Goal: Find specific page/section: Find specific page/section

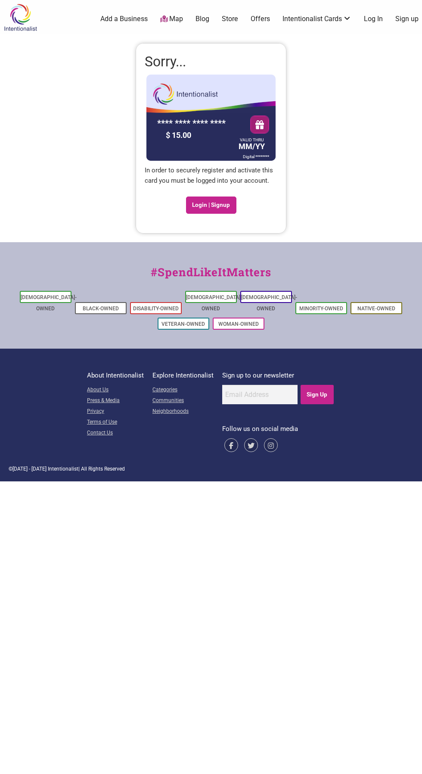
click at [230, 20] on link "Store" at bounding box center [230, 18] width 16 height 9
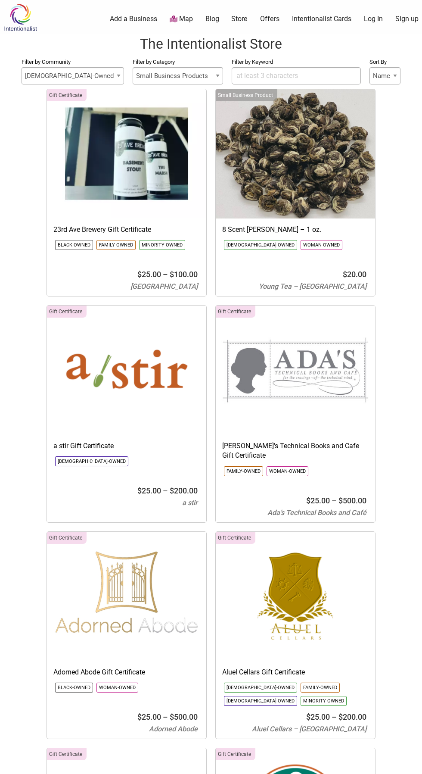
click at [165, 75] on select "Small Business Products Intentionalist Cards Intentionalist Merchandise Gift Ce…" at bounding box center [178, 75] width 90 height 17
select select
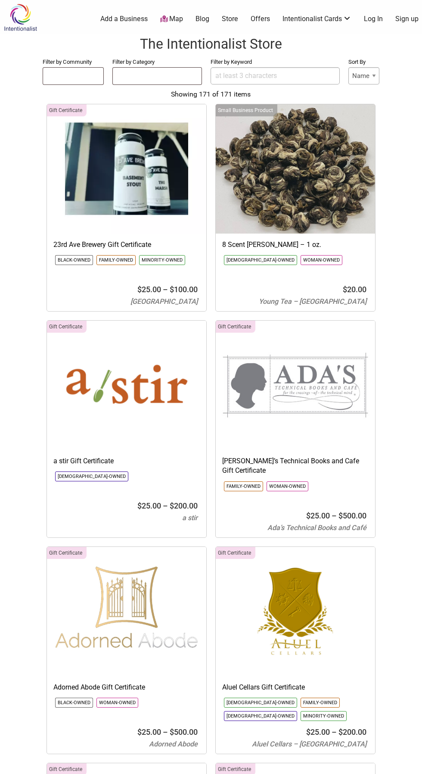
click at [262, 78] on input "Filter by Keyword" at bounding box center [275, 75] width 129 height 17
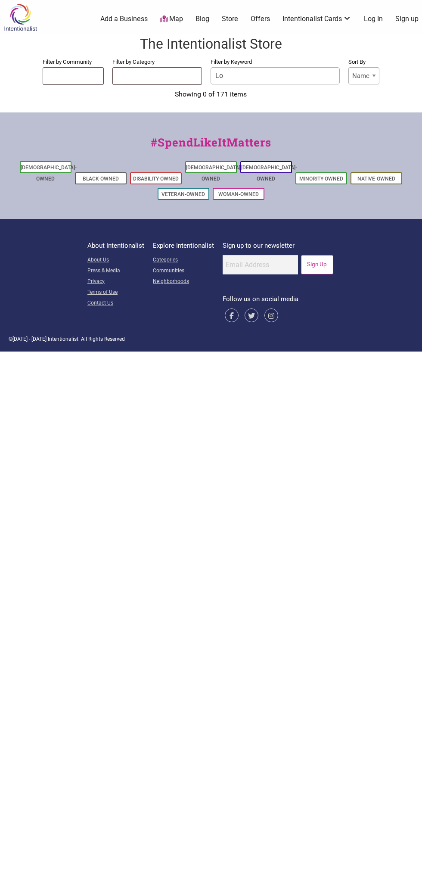
type input "L"
click at [300, 76] on input "Home improvement" at bounding box center [275, 75] width 129 height 17
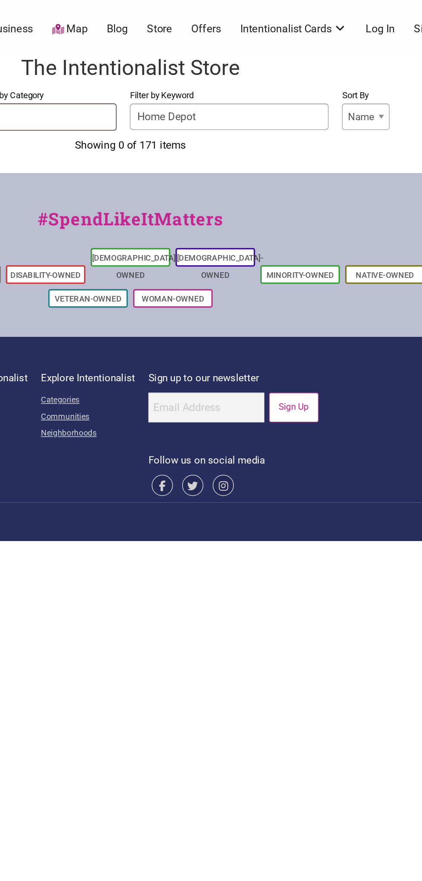
type input "Home Depot"
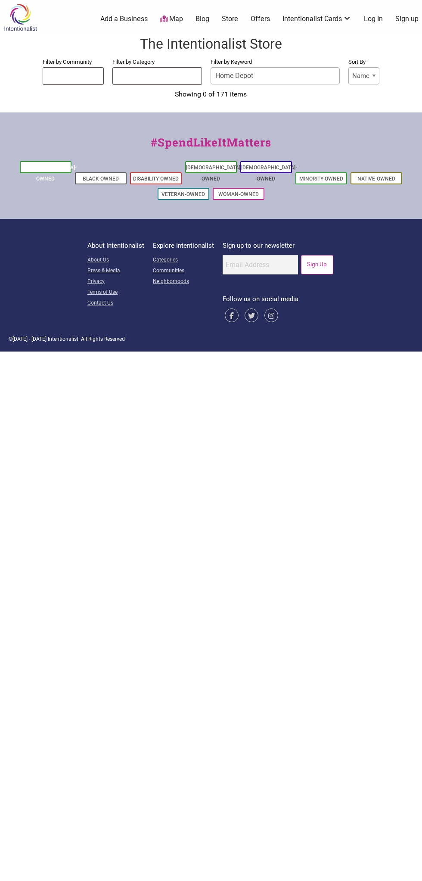
click at [47, 167] on link "[DEMOGRAPHIC_DATA]-Owned" at bounding box center [49, 173] width 56 height 17
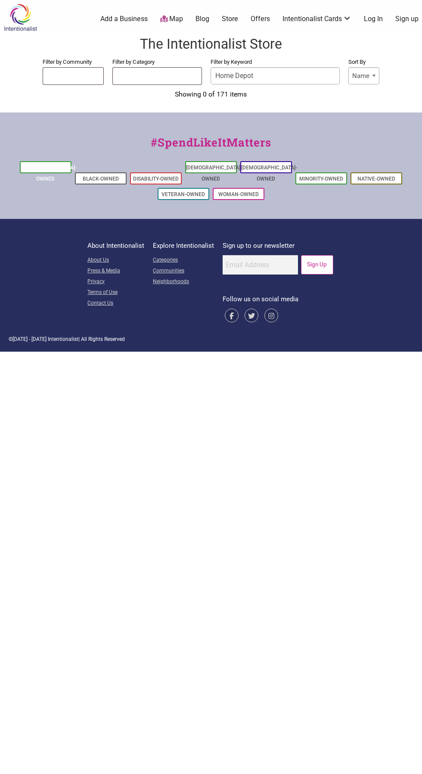
click at [47, 168] on link "[DEMOGRAPHIC_DATA]-Owned" at bounding box center [49, 173] width 56 height 17
select select
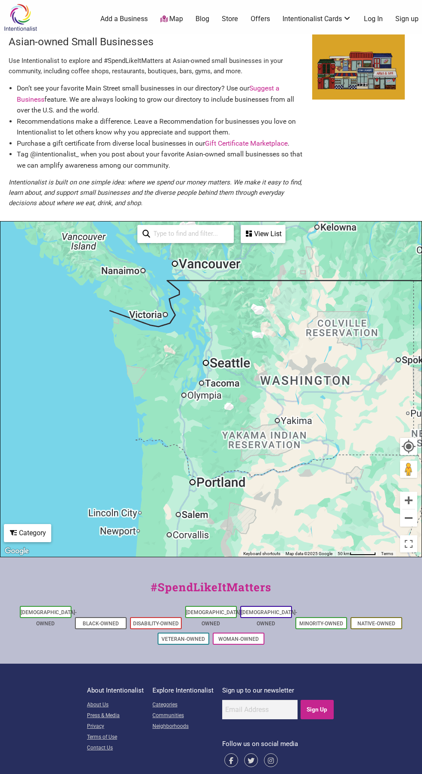
click at [204, 337] on div "To navigate, press the arrow keys." at bounding box center [210, 388] width 421 height 335
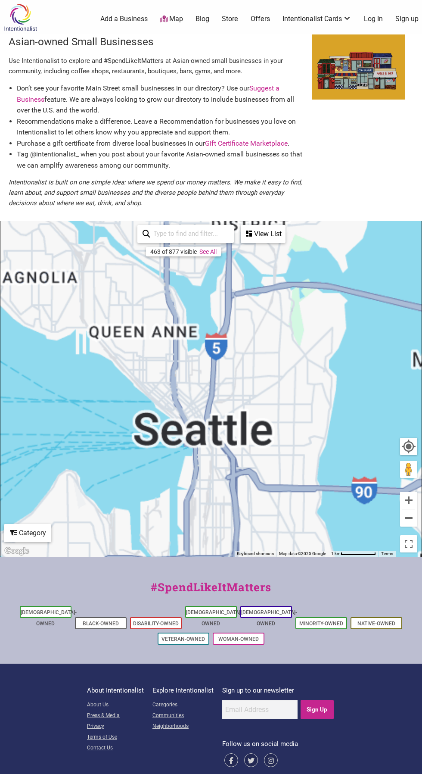
scroll to position [9, 0]
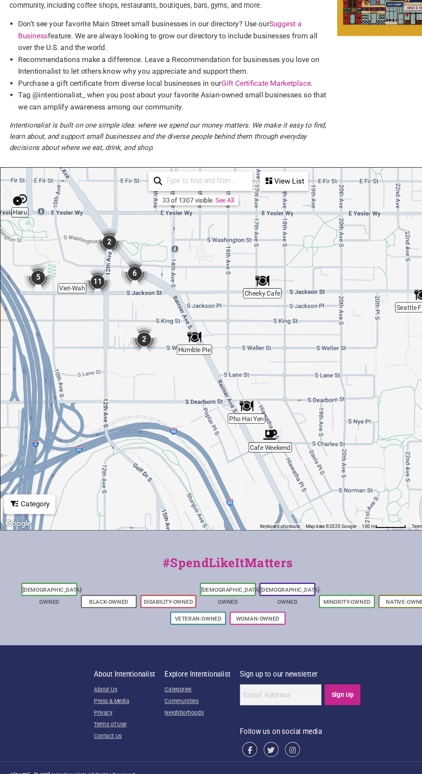
click at [182, 223] on input "search" at bounding box center [189, 224] width 78 height 16
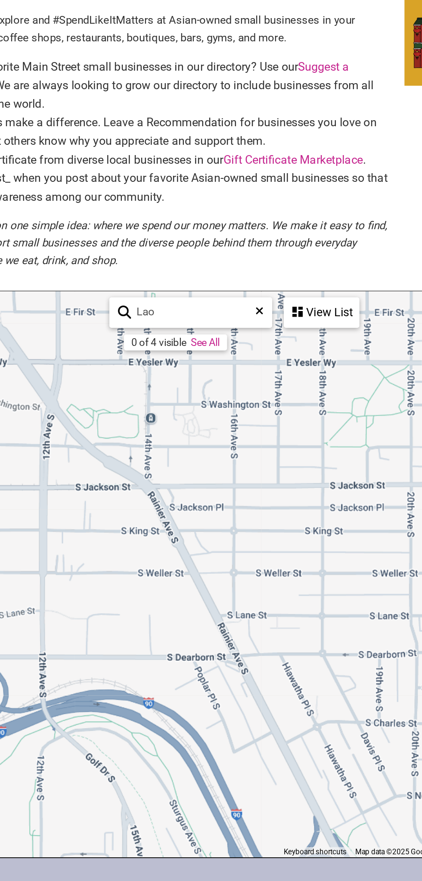
type input "Lao"
